Goal: Task Accomplishment & Management: Complete application form

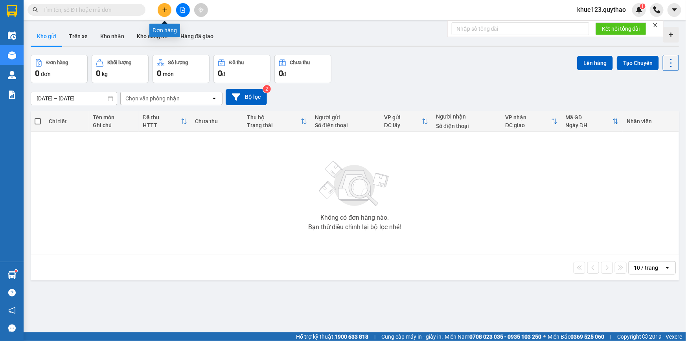
click at [167, 8] on icon "plus" at bounding box center [165, 10] width 6 height 6
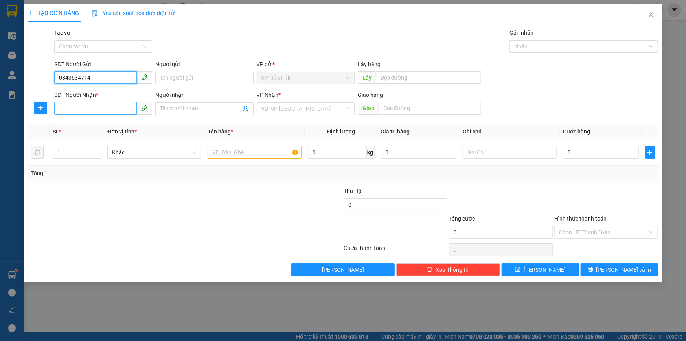
type input "0843634714"
click at [70, 109] on input "SĐT Người Nhận *" at bounding box center [95, 108] width 83 height 13
type input "0777798127"
click at [175, 108] on input "Người nhận" at bounding box center [200, 108] width 81 height 9
type input "0934013353"
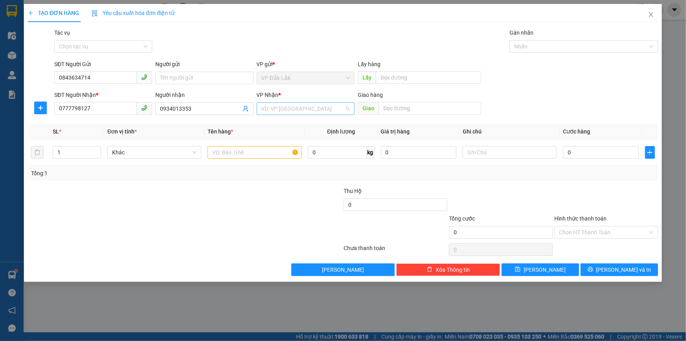
click at [311, 111] on input "search" at bounding box center [303, 109] width 83 height 12
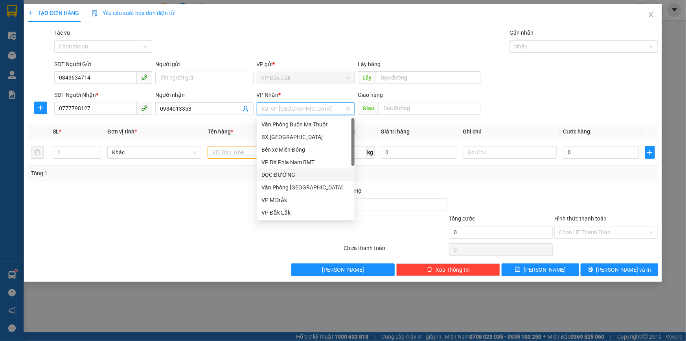
click at [286, 175] on div "DỌC ĐƯỜNG" at bounding box center [306, 174] width 88 height 9
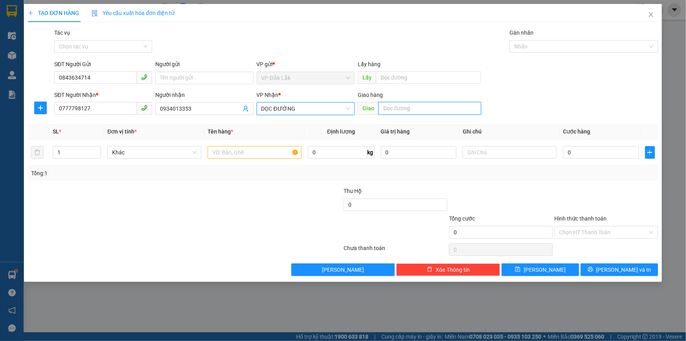
click at [424, 106] on input "text" at bounding box center [430, 108] width 103 height 13
type input "c"
type input "CHỢ BƯNG CẦU"
click at [229, 153] on input "text" at bounding box center [255, 152] width 94 height 13
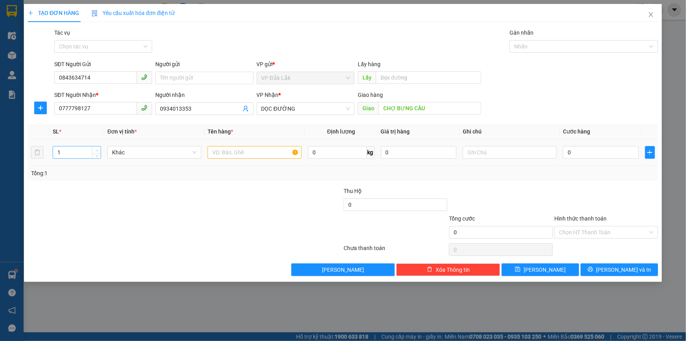
click at [96, 148] on span "up" at bounding box center [96, 150] width 5 height 5
type input "2"
click at [240, 153] on input "text" at bounding box center [255, 152] width 94 height 13
type input "2 THÙNG GIẤY"
click at [604, 154] on input "0" at bounding box center [601, 152] width 76 height 13
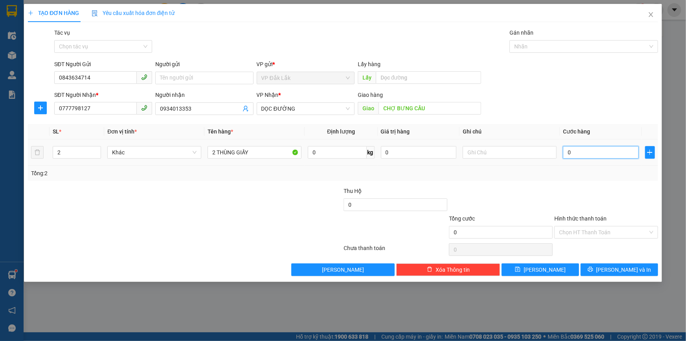
type input "7"
type input "0"
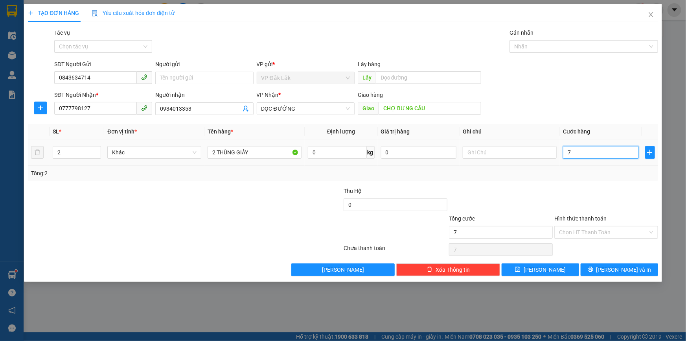
type input "0"
type input "01"
type input "1"
type input "0.141"
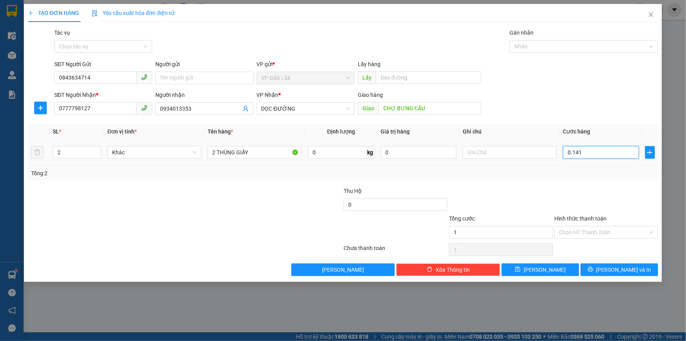
type input "141"
type input "014"
type input "14"
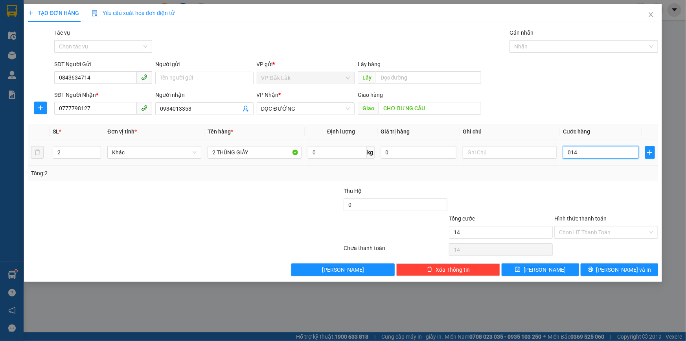
type input "01"
type input "1"
type input "0"
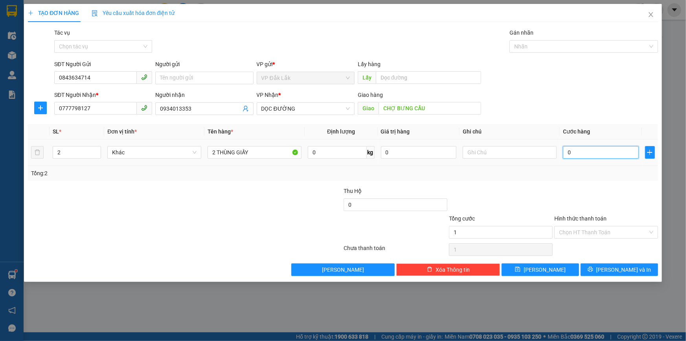
type input "0"
type input "01"
type input "1"
type input "014"
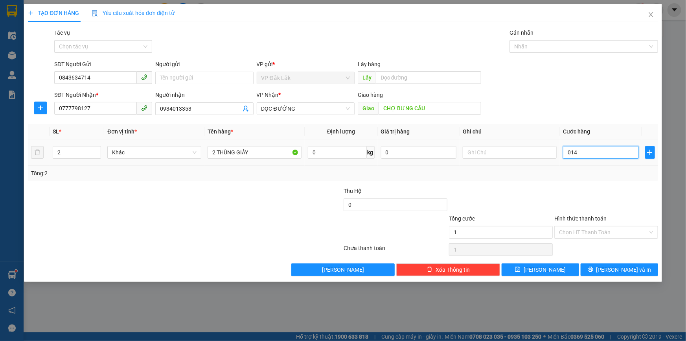
type input "14"
type input "0.140"
type input "140"
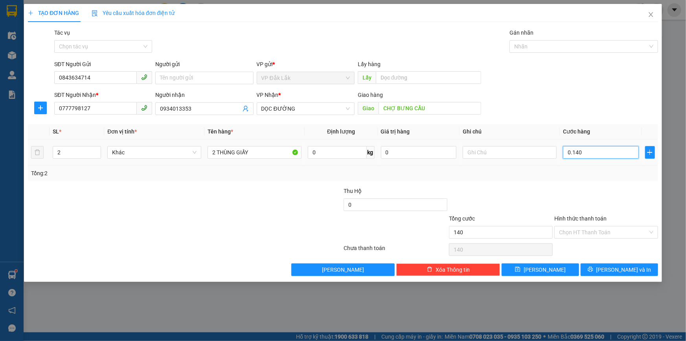
type input "01.400"
type input "1.400"
type input "014.000"
type input "14.000"
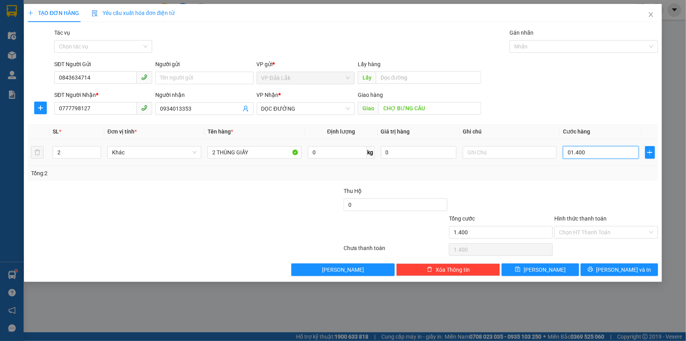
type input "14.000"
type input "0.140.000"
type input "140.000"
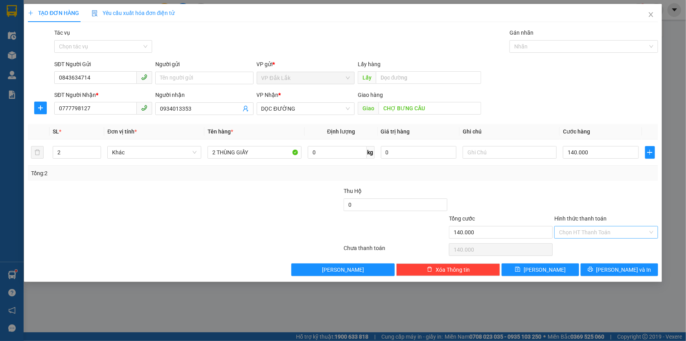
click at [584, 235] on input "Hình thức thanh toán" at bounding box center [603, 232] width 89 height 12
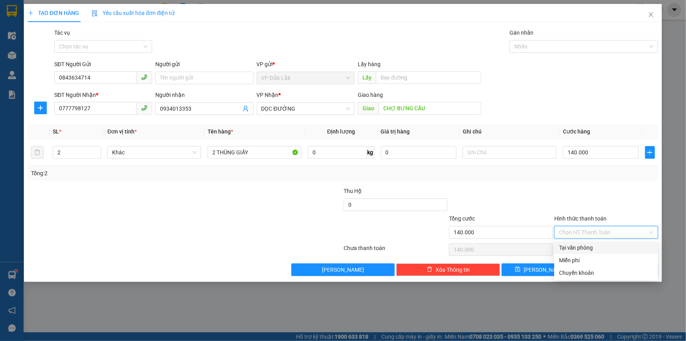
click at [578, 248] on div "Tại văn phòng" at bounding box center [606, 247] width 94 height 9
type input "0"
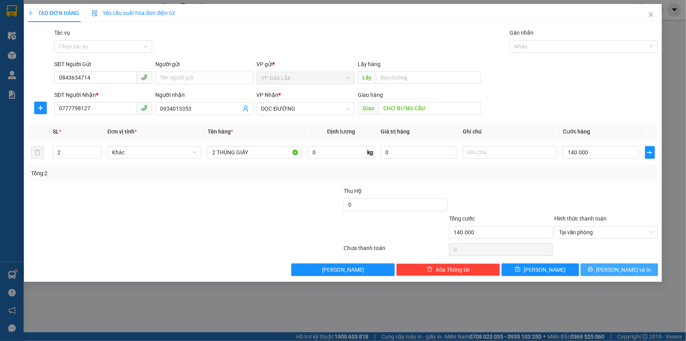
click at [635, 267] on span "[PERSON_NAME] và In" at bounding box center [624, 269] width 55 height 9
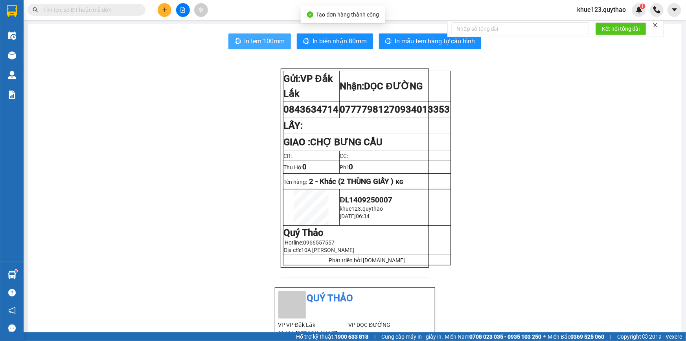
click at [259, 37] on span "In tem 100mm" at bounding box center [264, 41] width 41 height 10
